Goal: Use online tool/utility: Utilize a website feature to perform a specific function

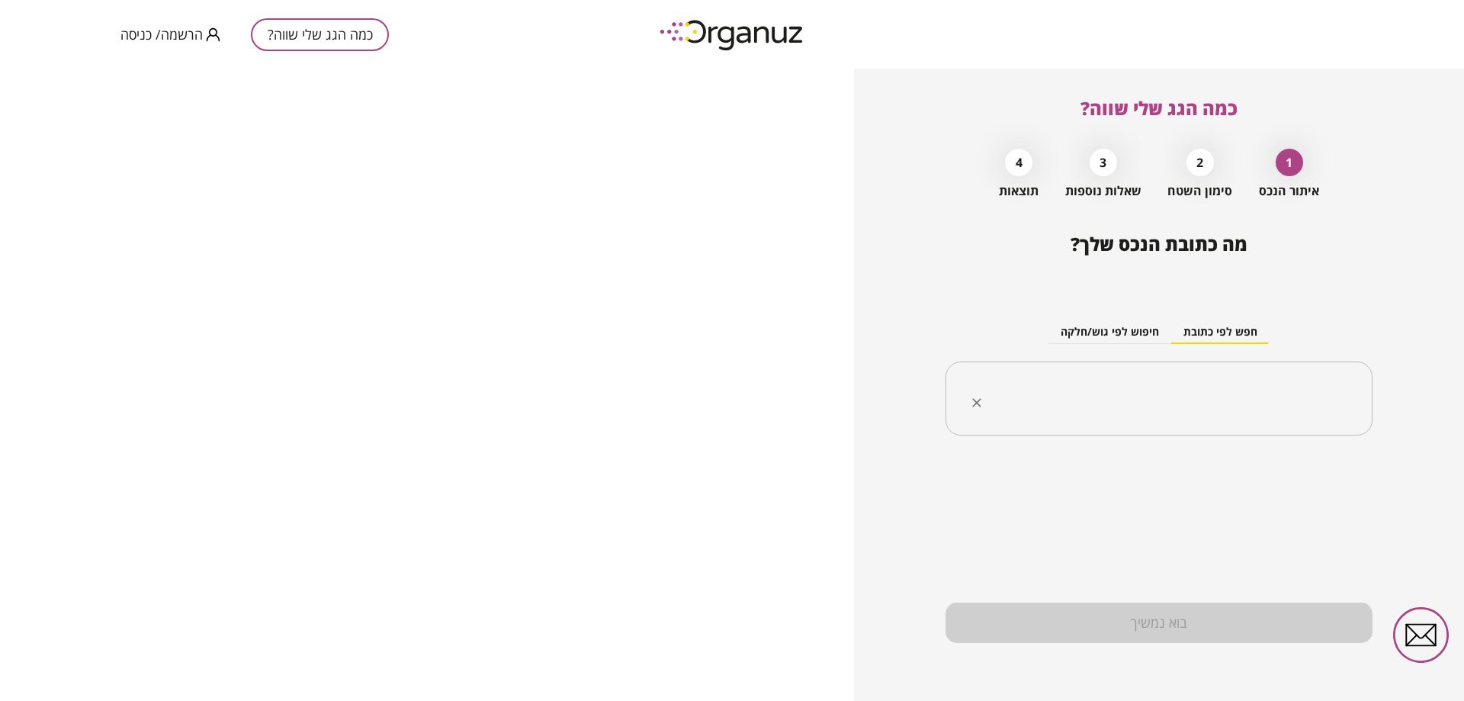
click at [1256, 400] on input "text" at bounding box center [1164, 399] width 379 height 38
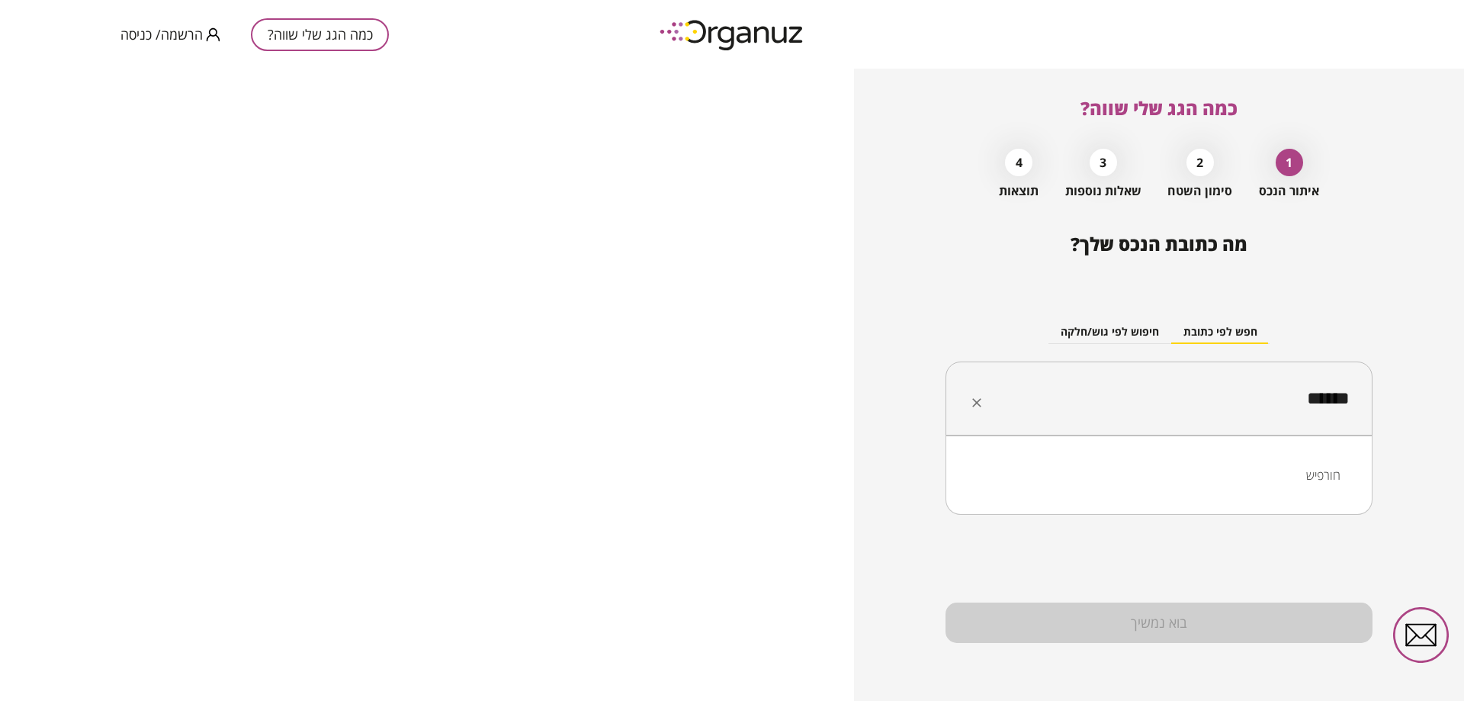
click at [1281, 479] on li "חורפיש" at bounding box center [1159, 474] width 387 height 27
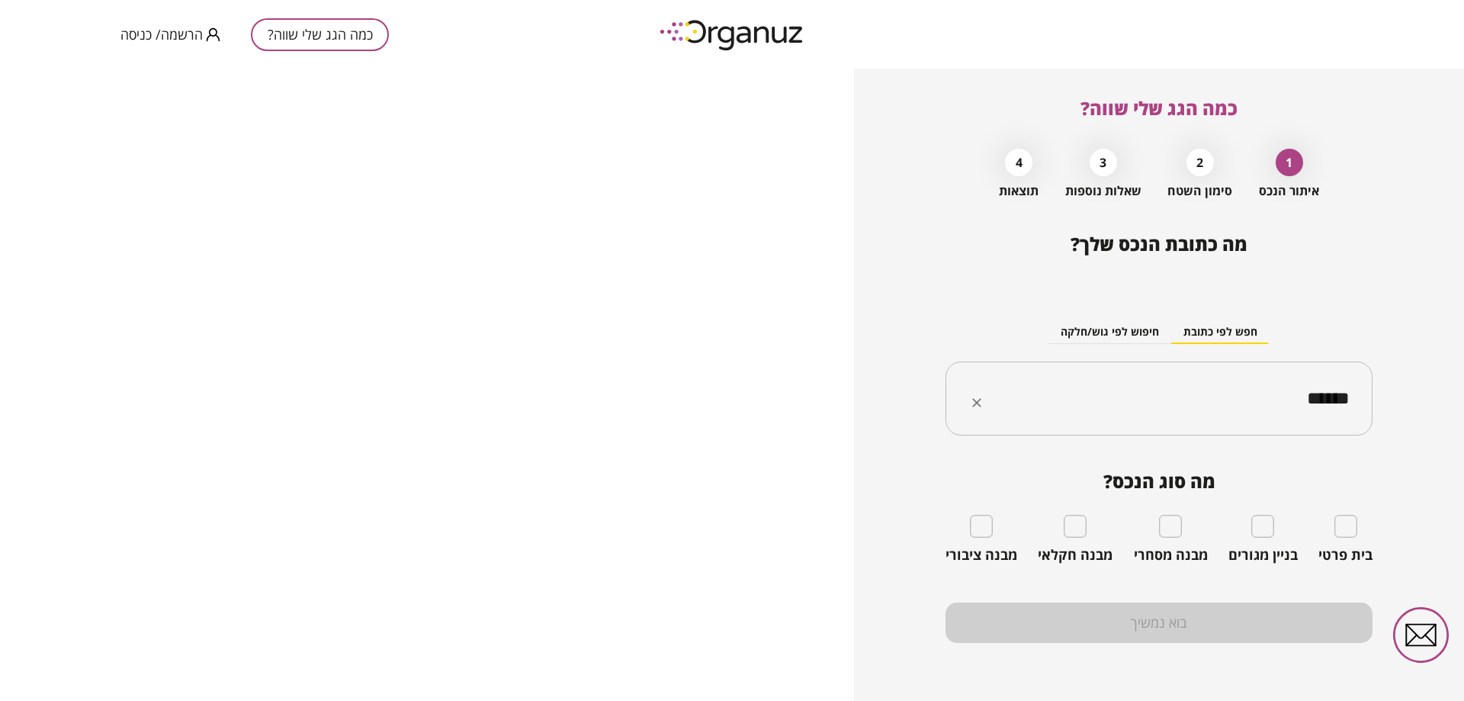
type input "******"
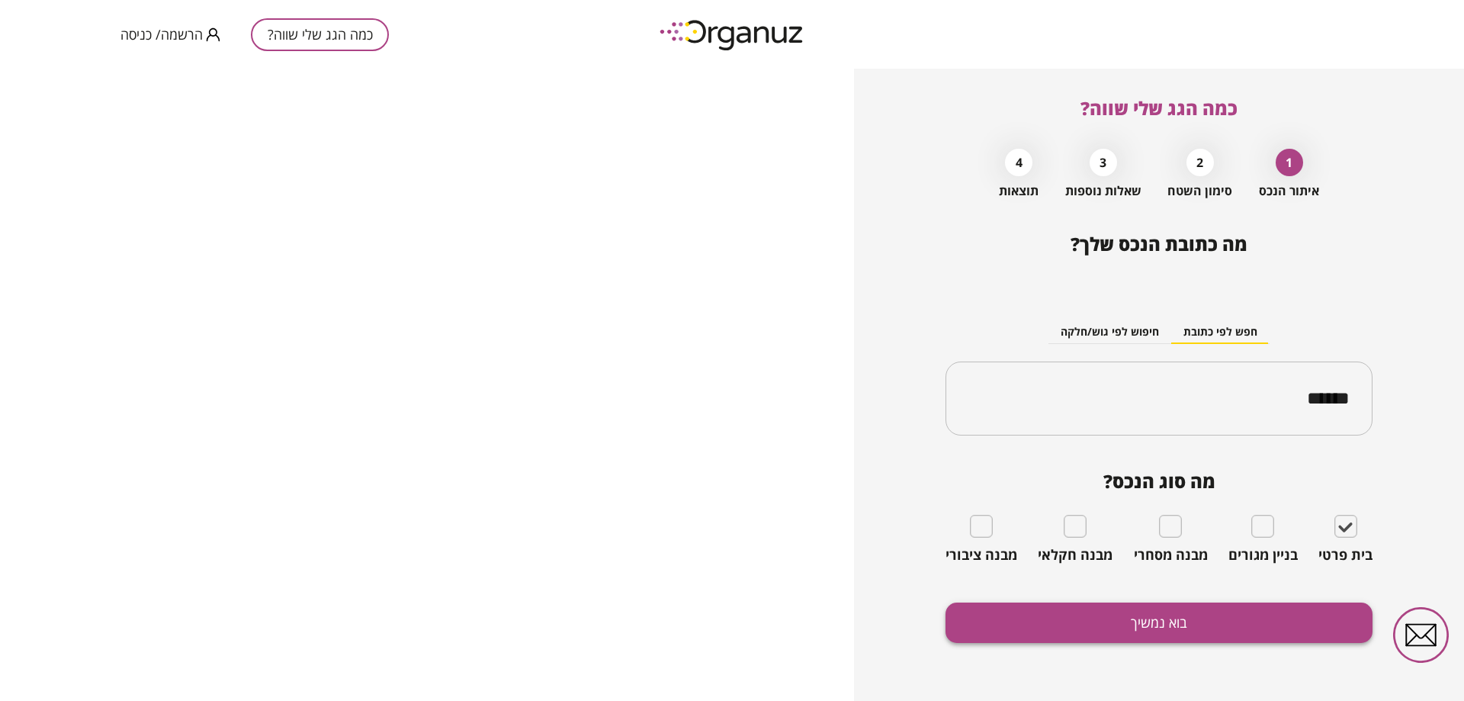
click at [1162, 616] on button "בוא נמשיך" at bounding box center [1159, 623] width 427 height 40
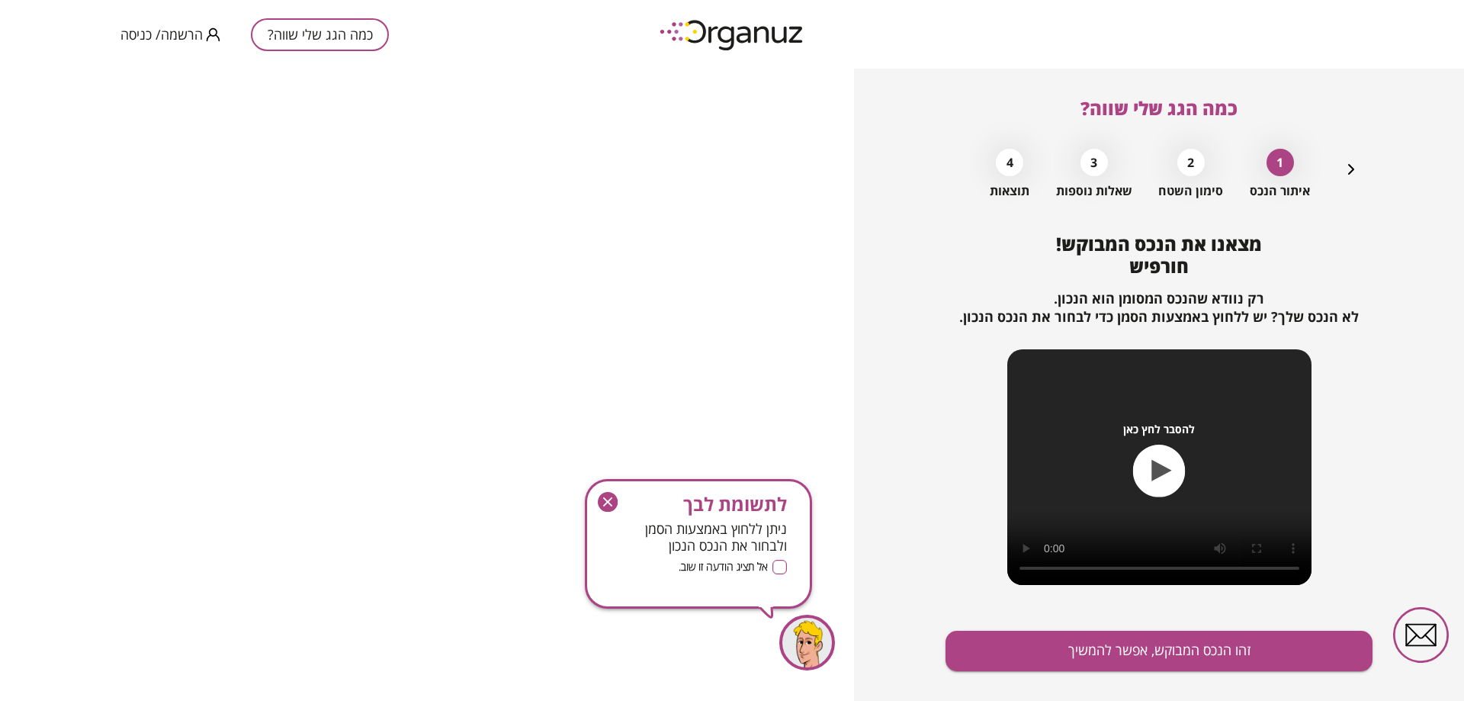
click at [1159, 494] on icon "button" at bounding box center [1159, 471] width 53 height 53
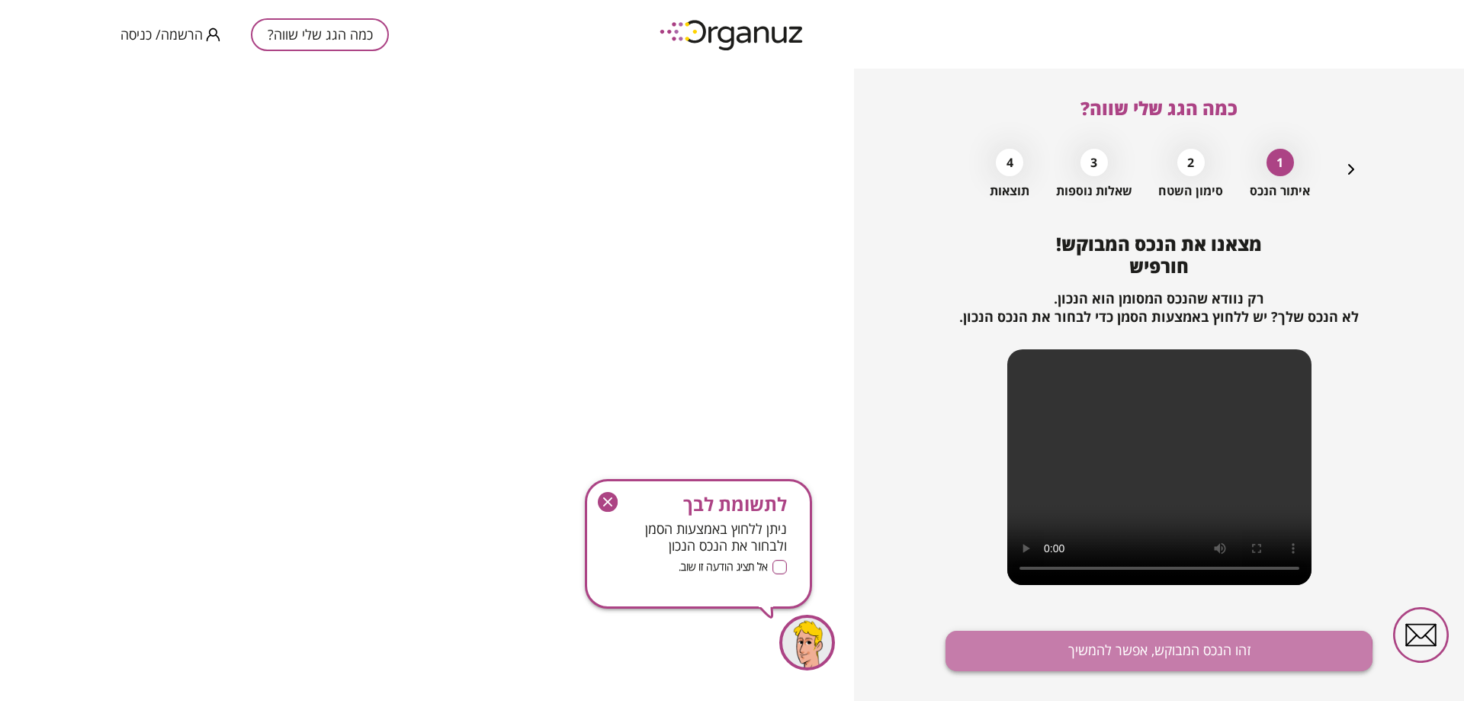
click at [1101, 656] on button "זהו הנכס המבוקש, אפשר להמשיך" at bounding box center [1159, 651] width 427 height 40
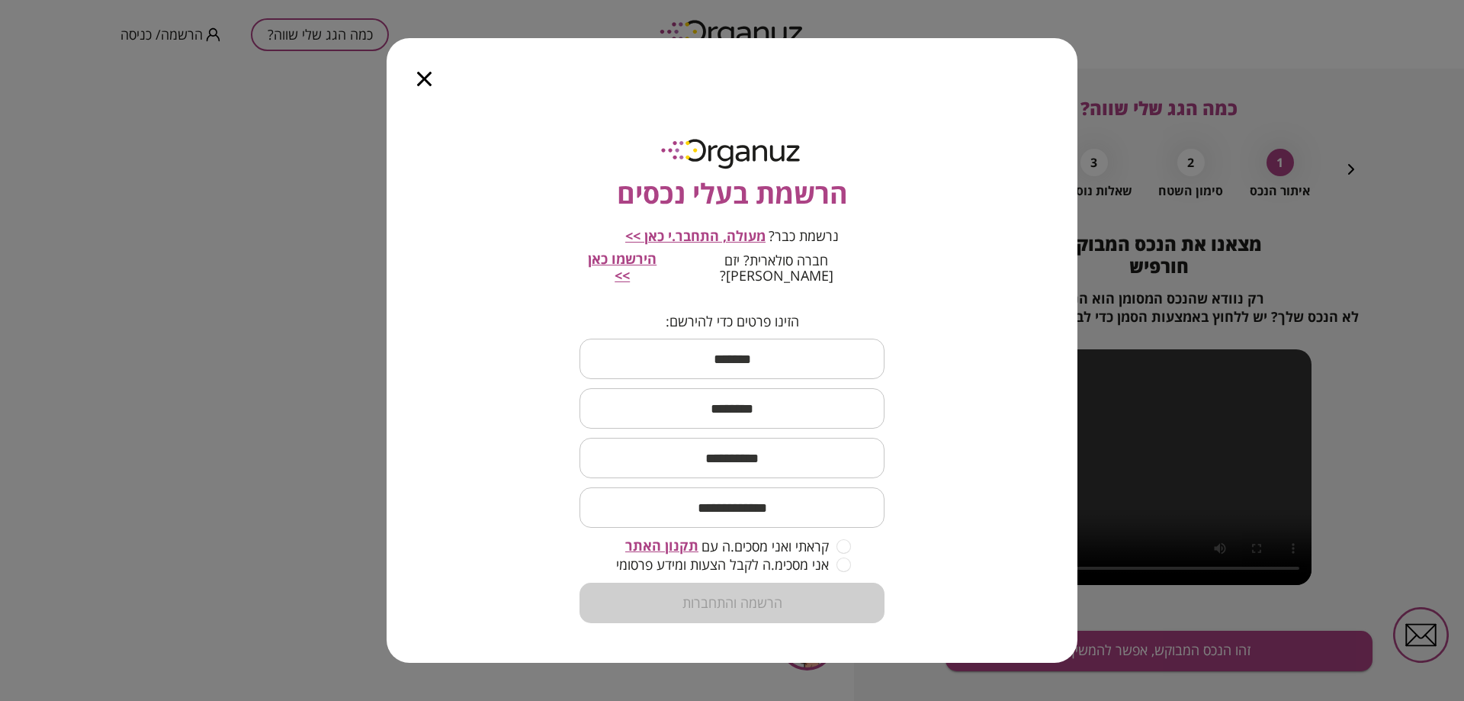
click at [424, 85] on icon "button" at bounding box center [424, 79] width 14 height 14
